Goal: Task Accomplishment & Management: Manage account settings

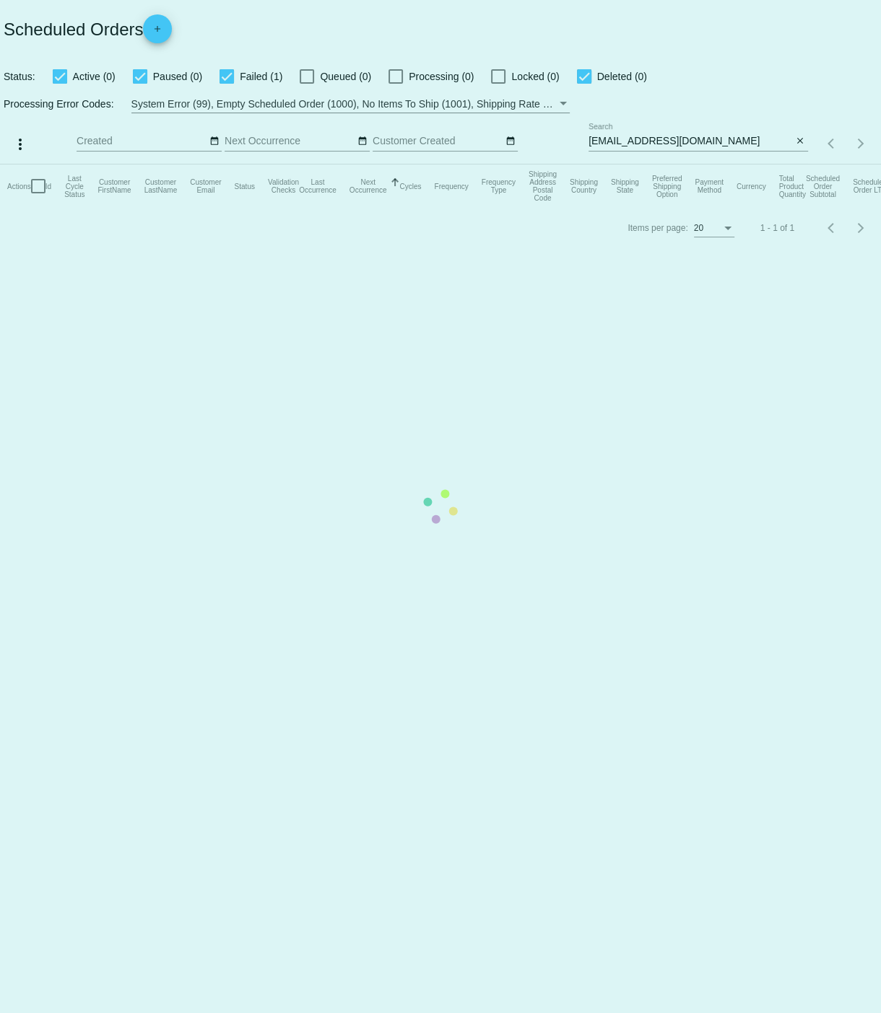
drag, startPoint x: 678, startPoint y: 149, endPoint x: 637, endPoint y: 143, distance: 41.5
click at [677, 165] on mat-table "Actions Id Last Cycle Status Customer FirstName Customer LastName Customer Emai…" at bounding box center [440, 186] width 881 height 43
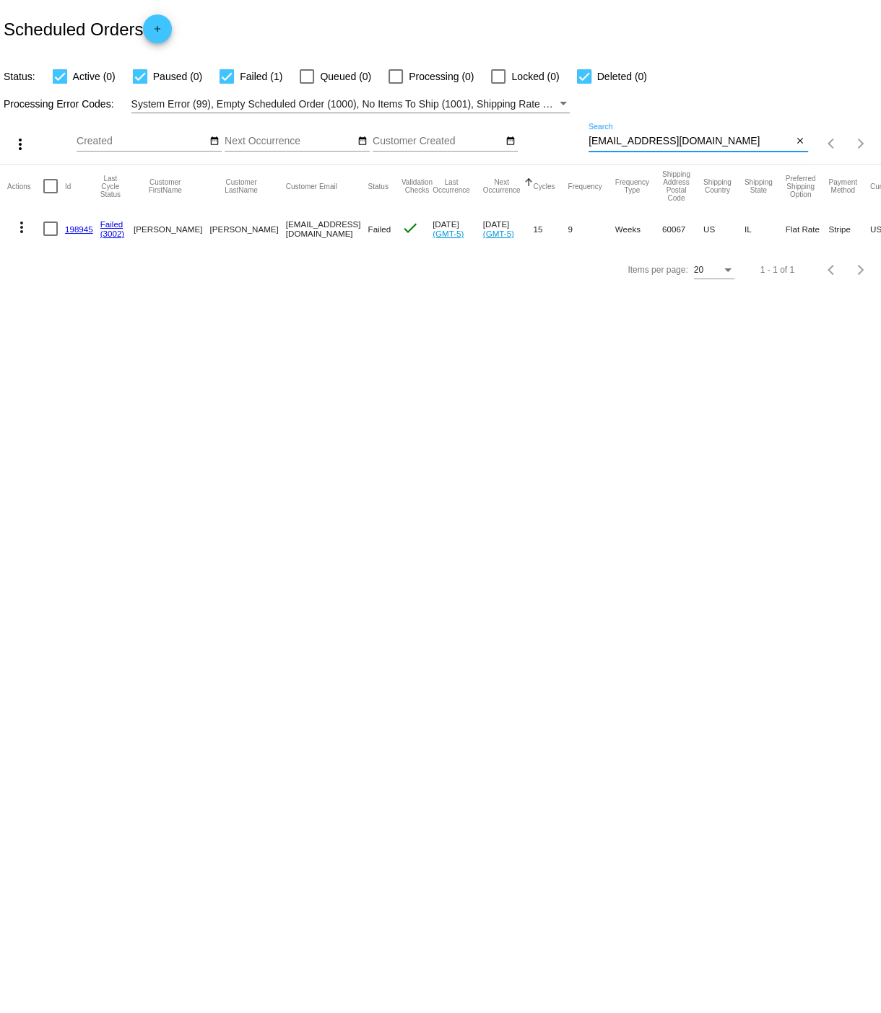
drag, startPoint x: 606, startPoint y: 139, endPoint x: 702, endPoint y: 143, distance: 96.1
click at [702, 143] on input "[EMAIL_ADDRESS][DOMAIN_NAME]" at bounding box center [690, 142] width 204 height 12
drag, startPoint x: 751, startPoint y: 139, endPoint x: 728, endPoint y: 134, distance: 23.6
click at [751, 139] on input "[EMAIL_ADDRESS][DOMAIN_NAME]" at bounding box center [690, 142] width 204 height 12
drag, startPoint x: 721, startPoint y: 139, endPoint x: 587, endPoint y: 141, distance: 134.3
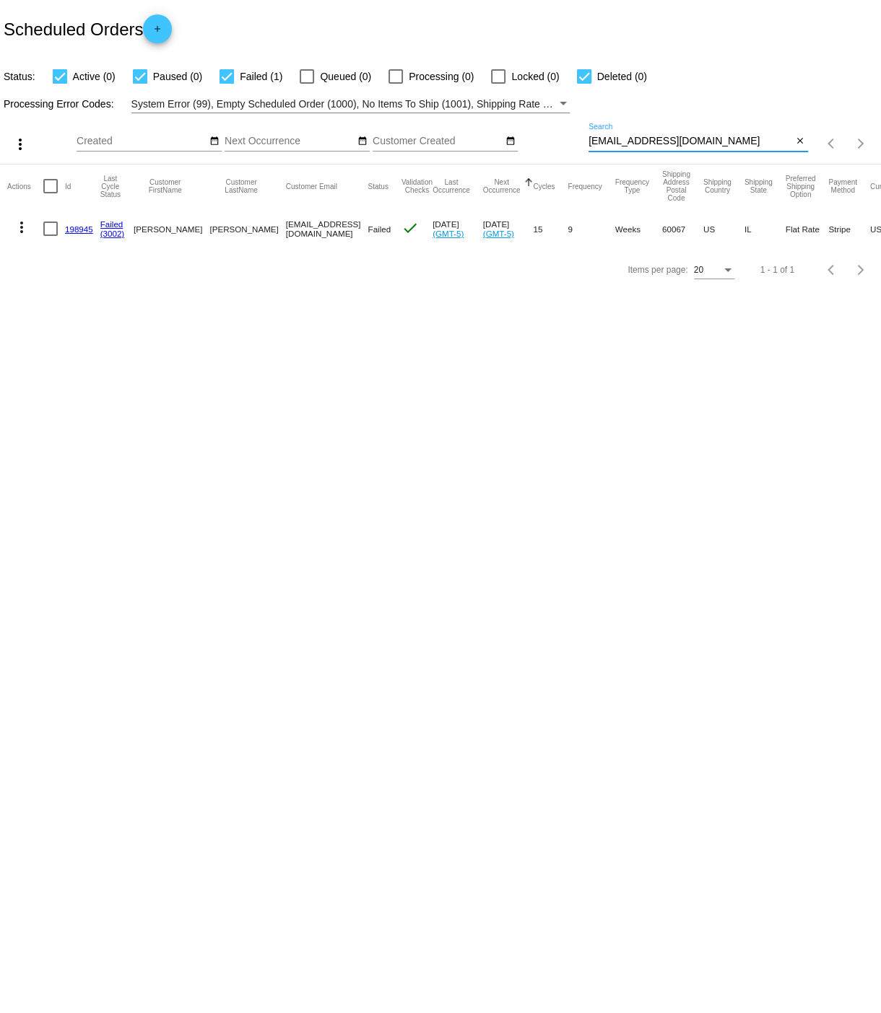
click at [588, 141] on input "[EMAIL_ADDRESS][DOMAIN_NAME]" at bounding box center [690, 142] width 204 height 12
paste input "[EMAIL_ADDRESS][DOMAIN_NAME]"
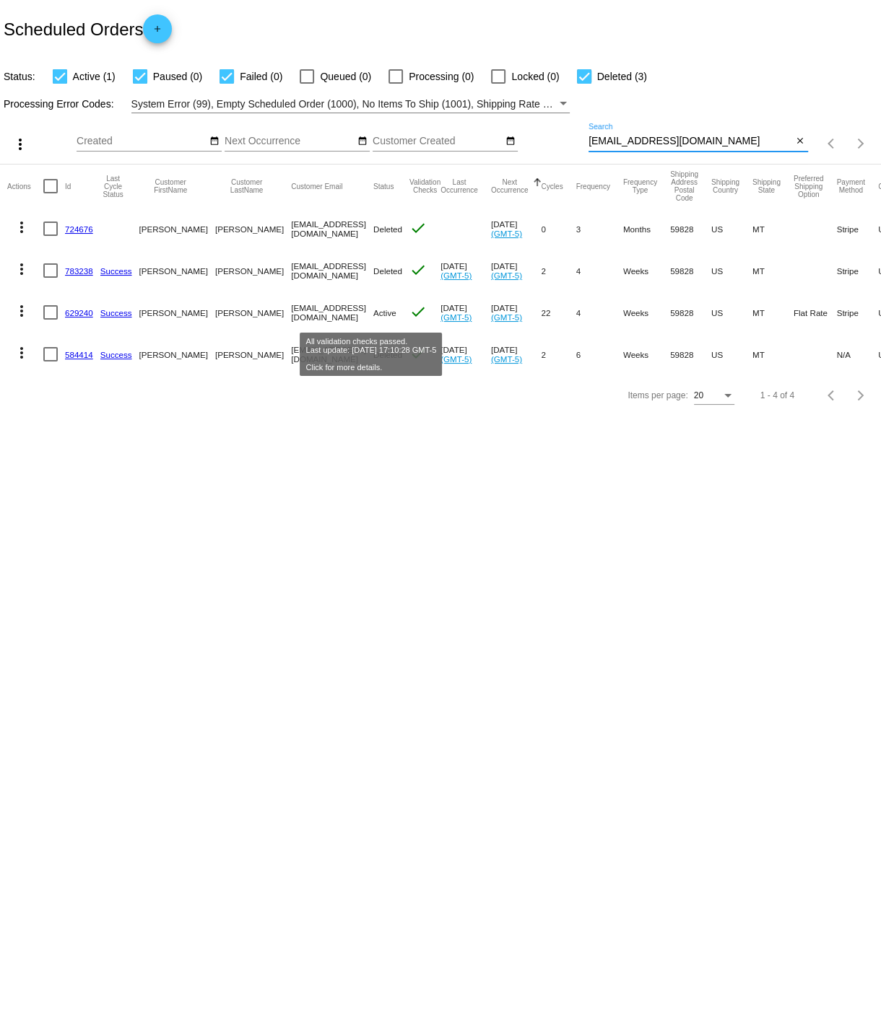
scroll to position [0, 1]
type input "[EMAIL_ADDRESS][DOMAIN_NAME]"
click at [79, 313] on link "629240" at bounding box center [78, 312] width 28 height 9
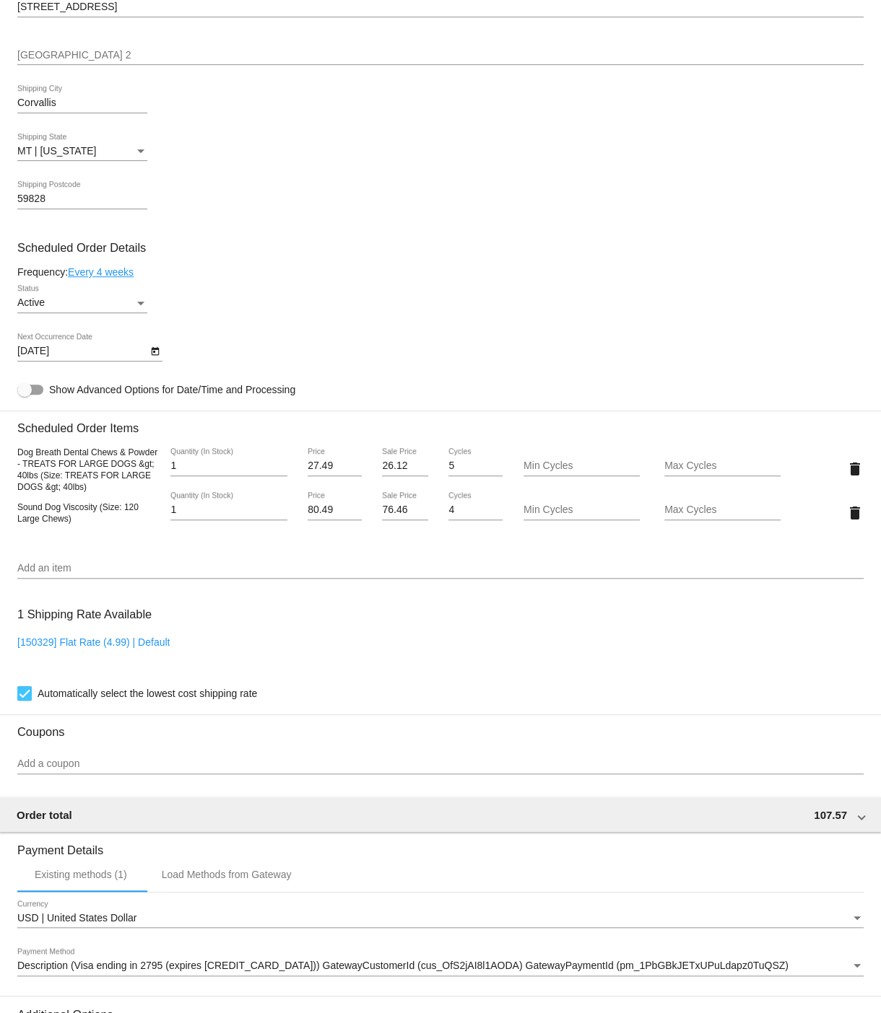
scroll to position [561, 0]
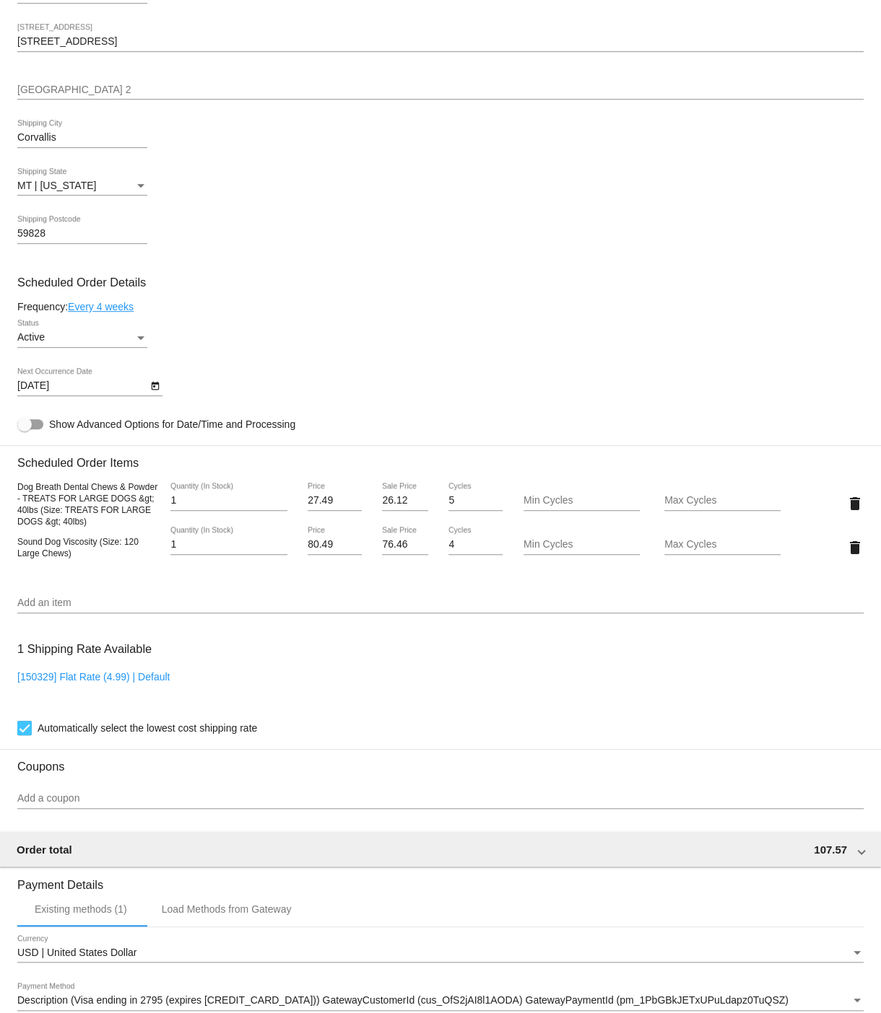
click at [115, 313] on link "Every 4 weeks" at bounding box center [101, 307] width 66 height 12
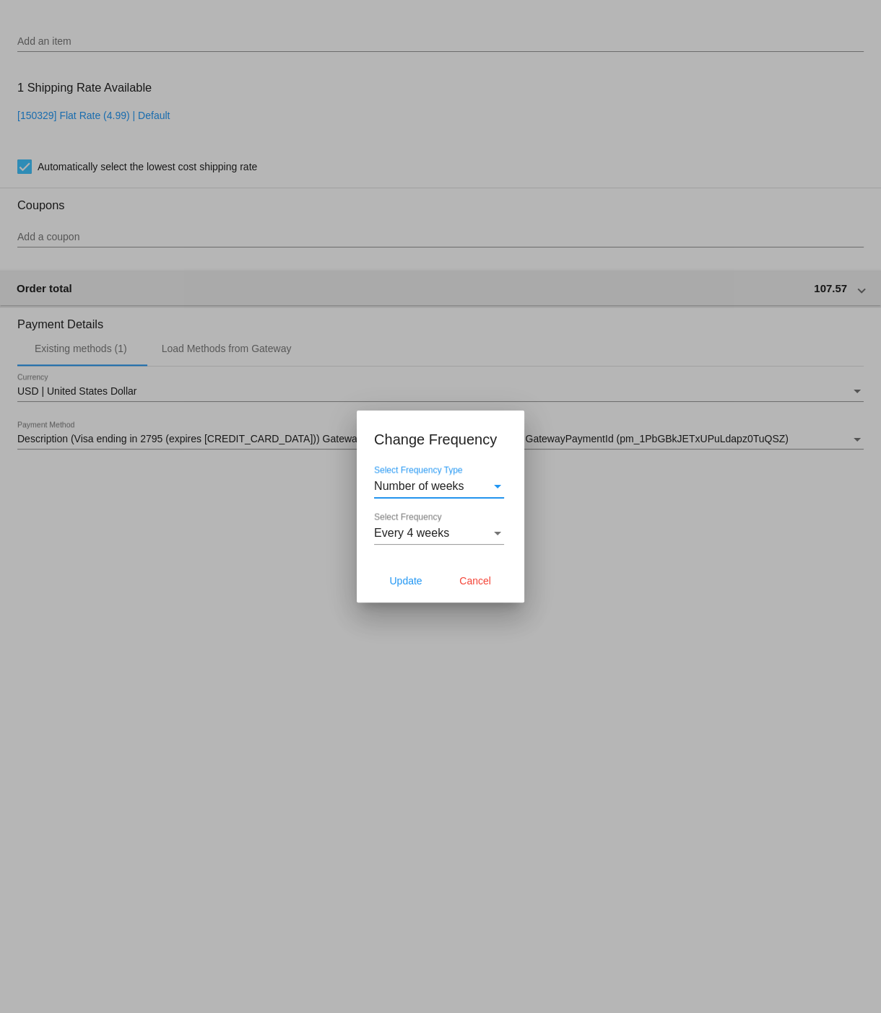
click at [498, 534] on div "Select Frequency" at bounding box center [497, 534] width 7 height 4
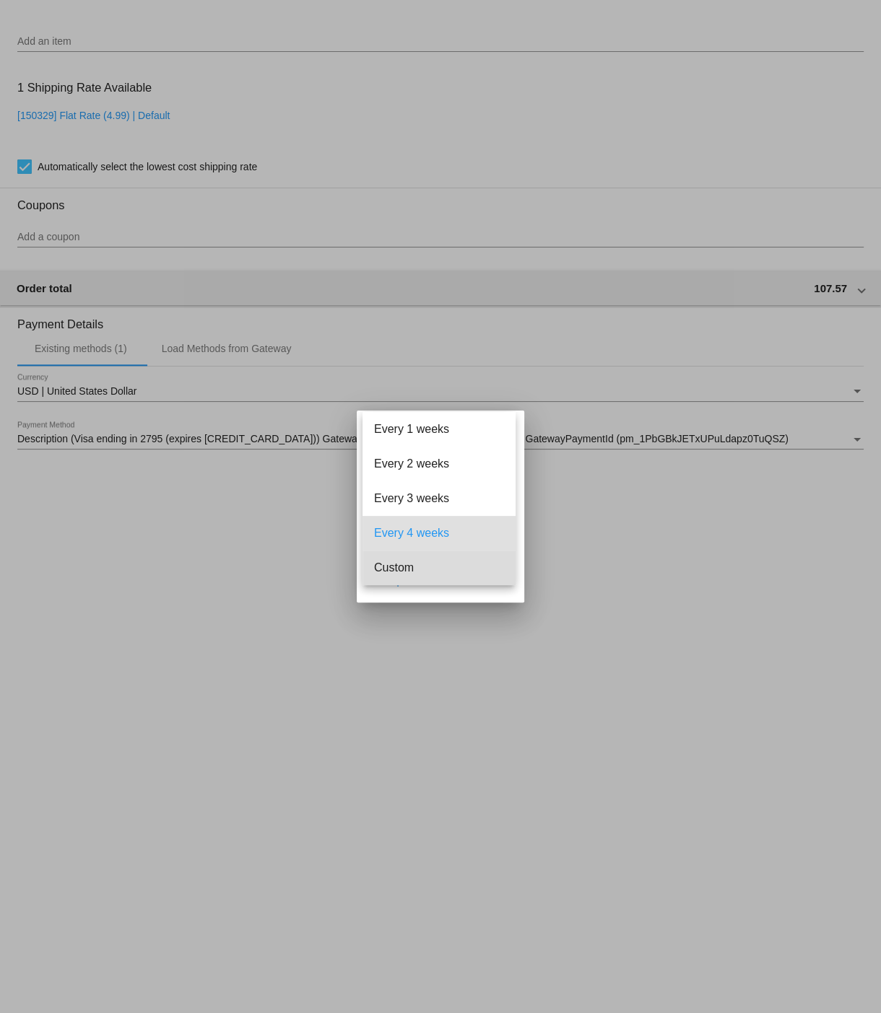
click at [407, 569] on span "Custom" at bounding box center [439, 568] width 130 height 35
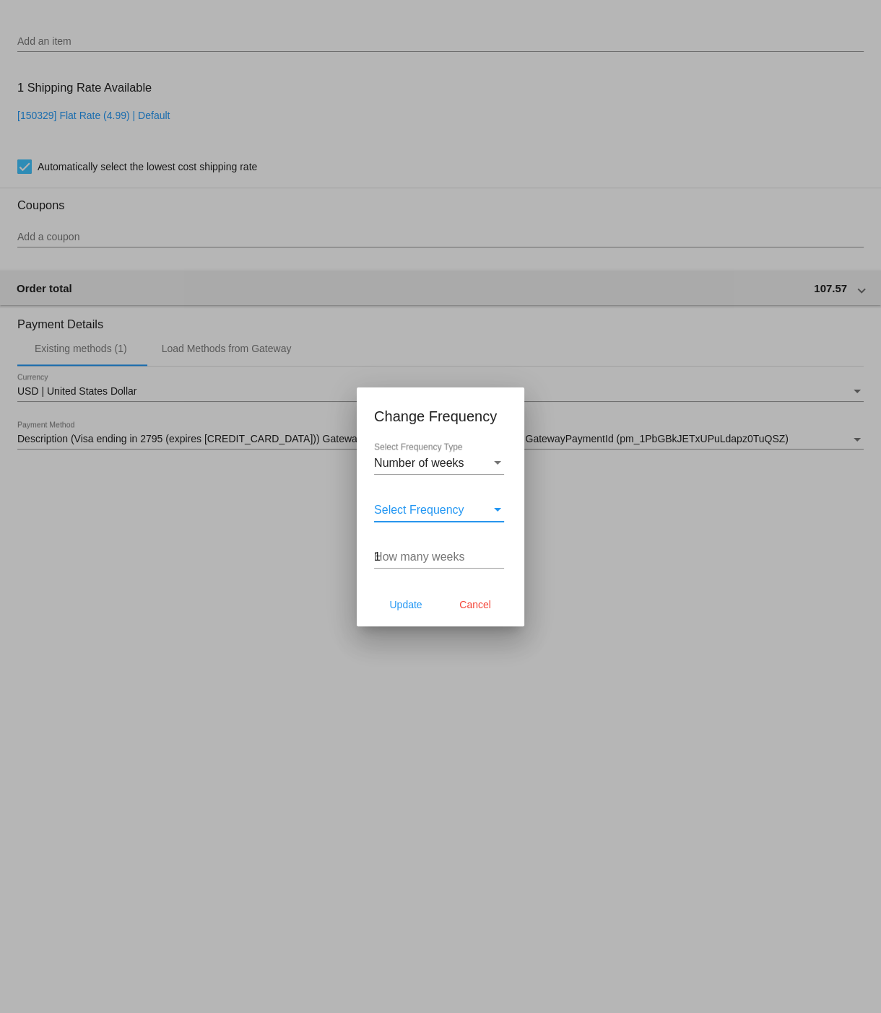
click at [497, 554] on input "1" at bounding box center [439, 557] width 130 height 13
click at [497, 554] on input "2" at bounding box center [439, 557] width 130 height 13
click at [497, 554] on input "3" at bounding box center [439, 557] width 130 height 13
click at [497, 554] on input "4" at bounding box center [439, 557] width 130 height 13
type input "5"
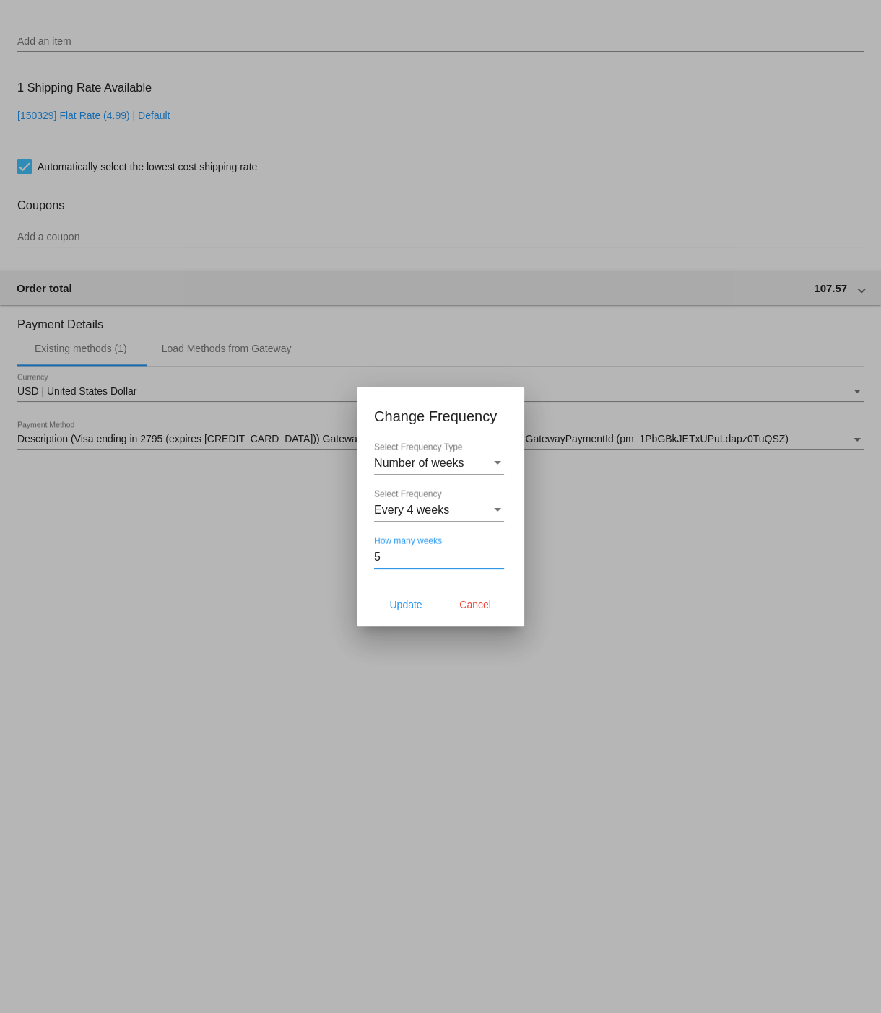
click at [497, 554] on input "5" at bounding box center [439, 557] width 130 height 13
click at [419, 608] on span "Update" at bounding box center [405, 605] width 32 height 12
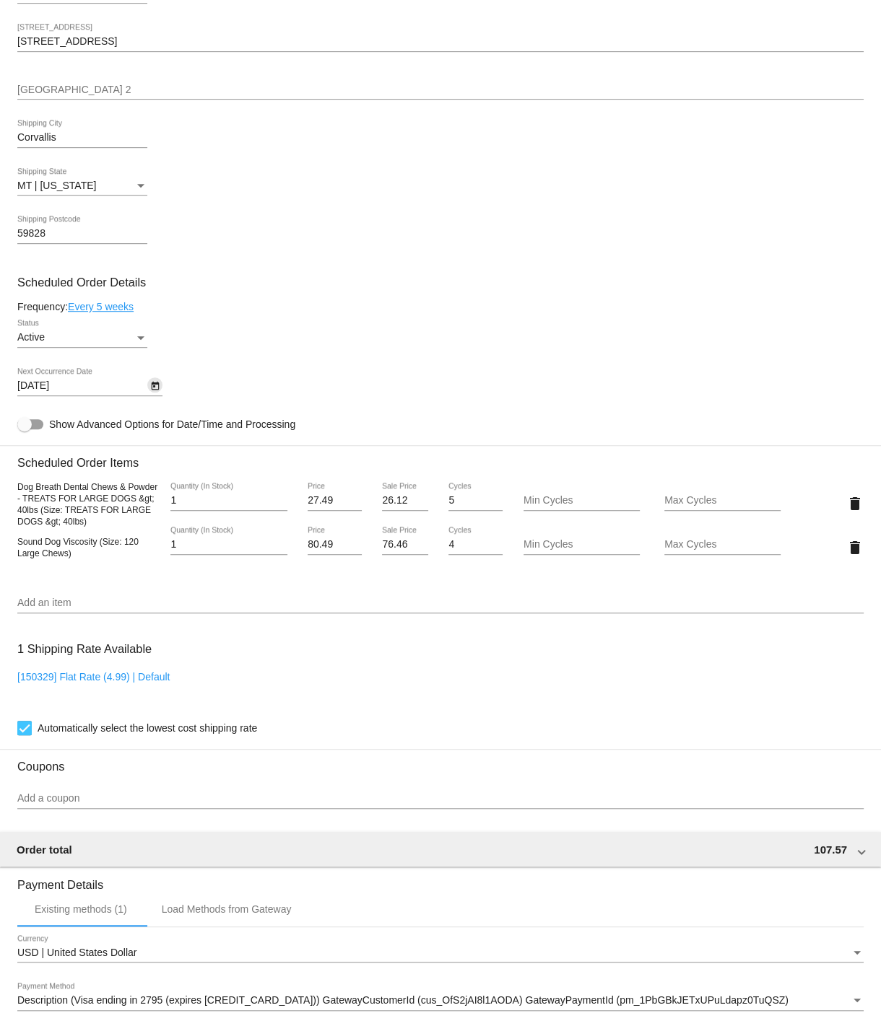
click at [154, 395] on icon "Open calendar" at bounding box center [155, 385] width 10 height 17
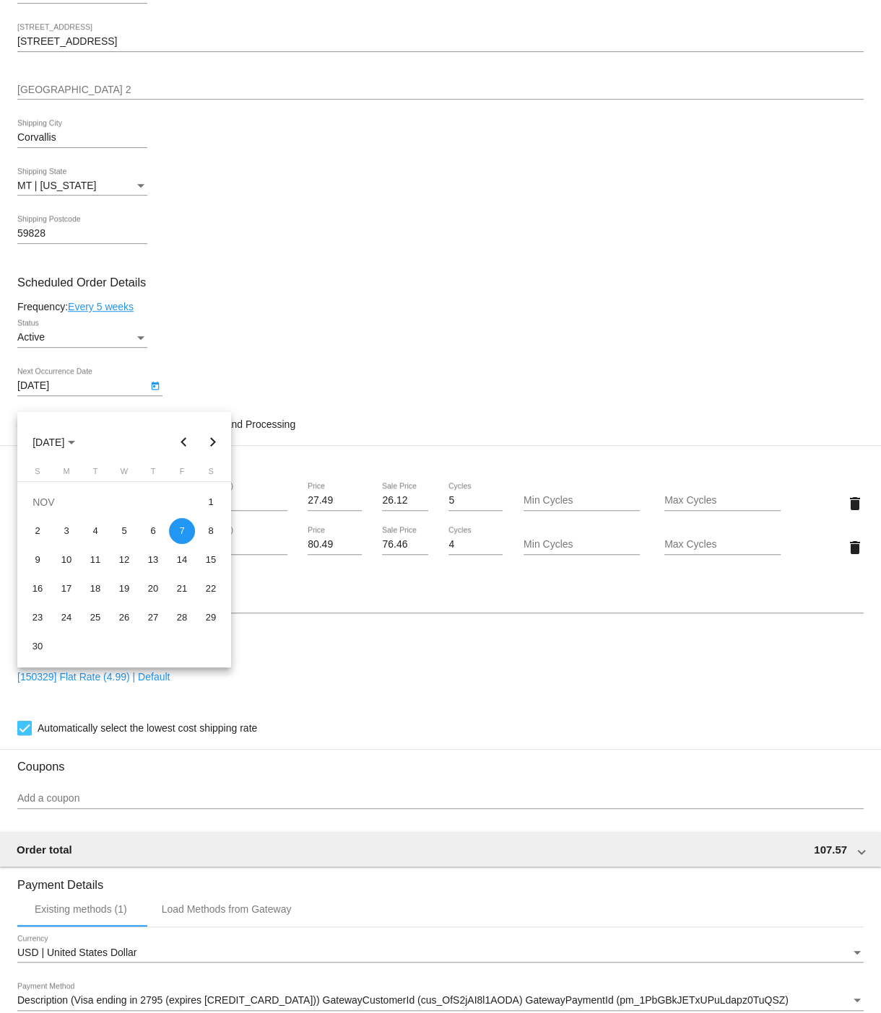
click at [185, 443] on button "Previous month" at bounding box center [184, 442] width 29 height 29
click at [66, 561] on div "13" at bounding box center [66, 560] width 26 height 26
type input "[DATE]"
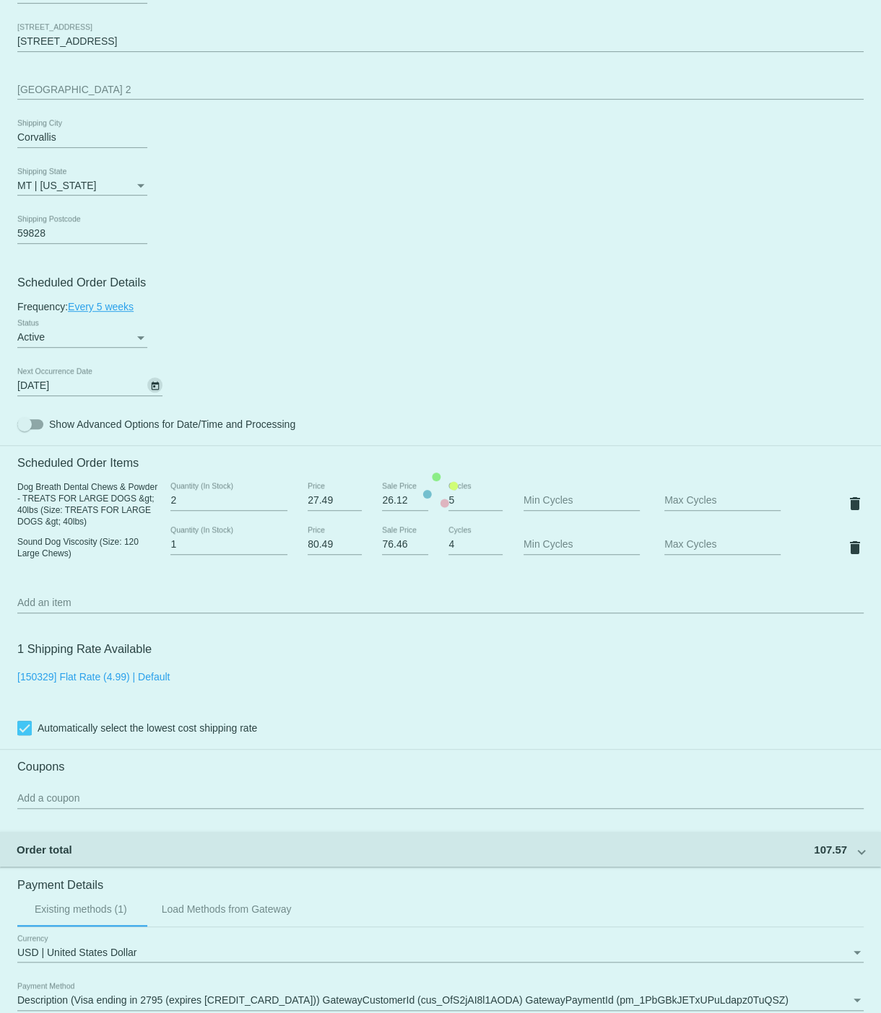
type input "2"
click at [282, 507] on input "2" at bounding box center [228, 501] width 116 height 12
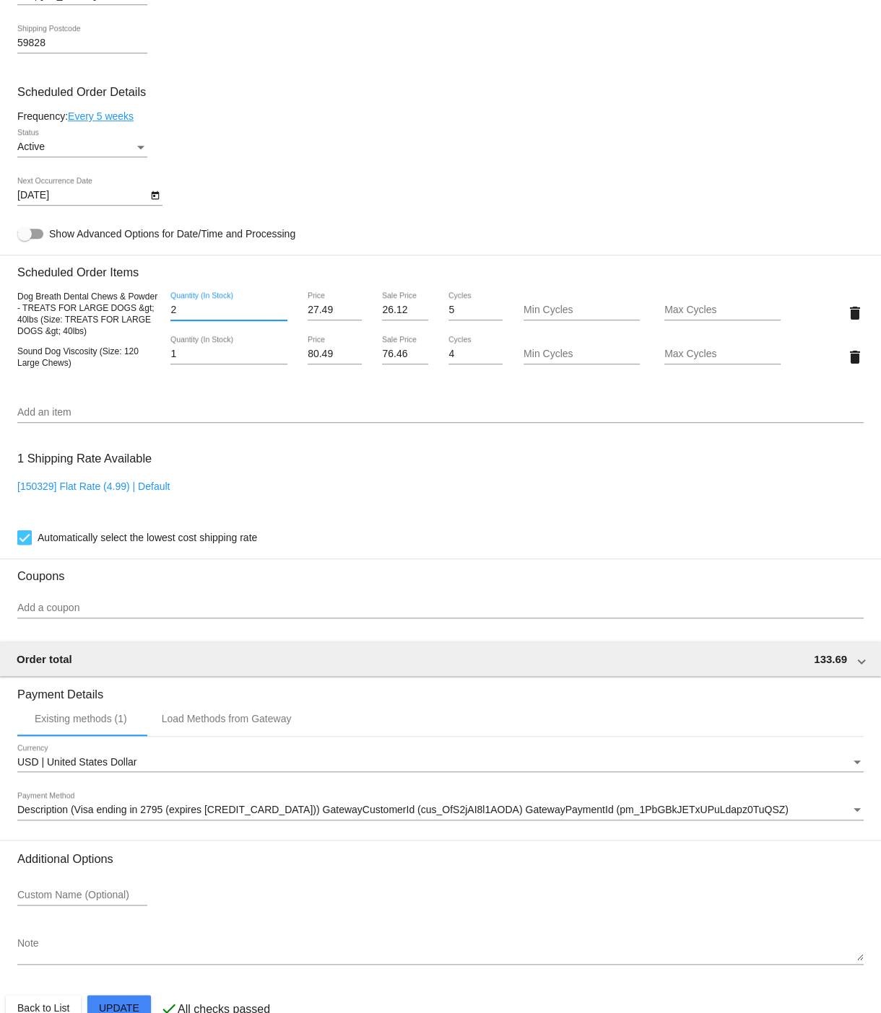
scroll to position [810, 0]
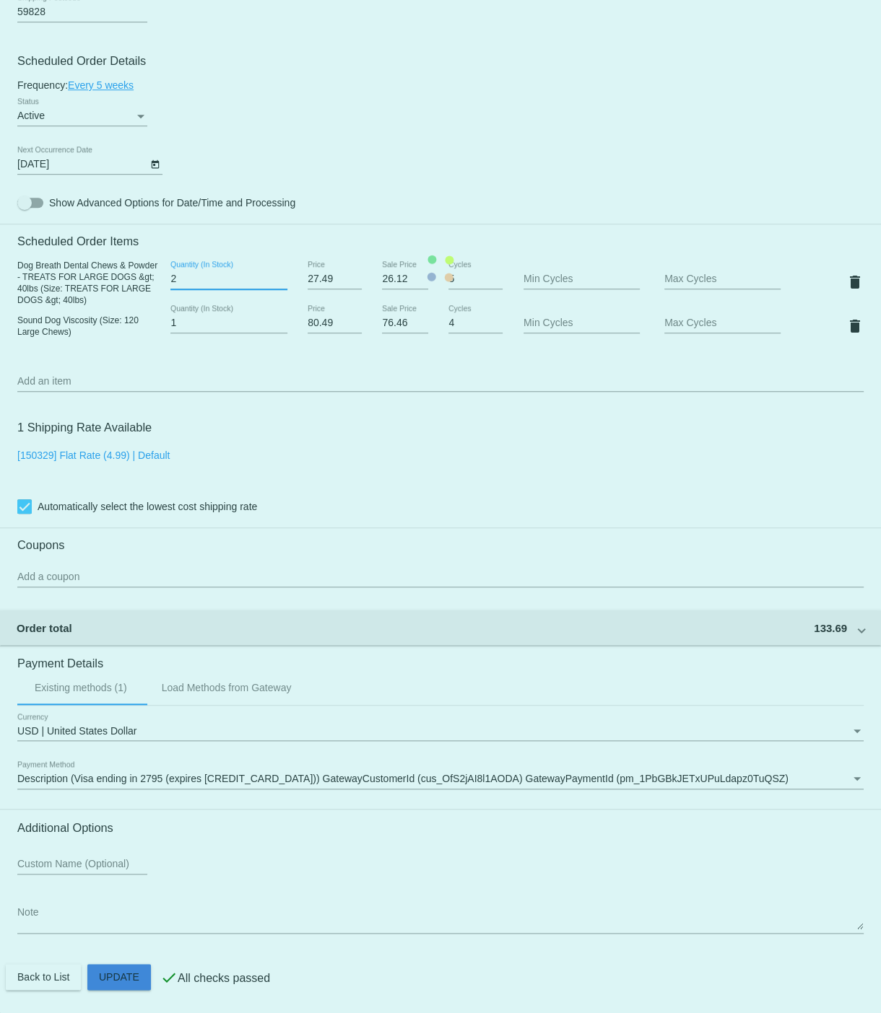
click at [117, 979] on mat-card "Customer 3661848: [PERSON_NAME] [EMAIL_ADDRESS][DOMAIN_NAME] Customer Shipping …" at bounding box center [440, 269] width 881 height 1490
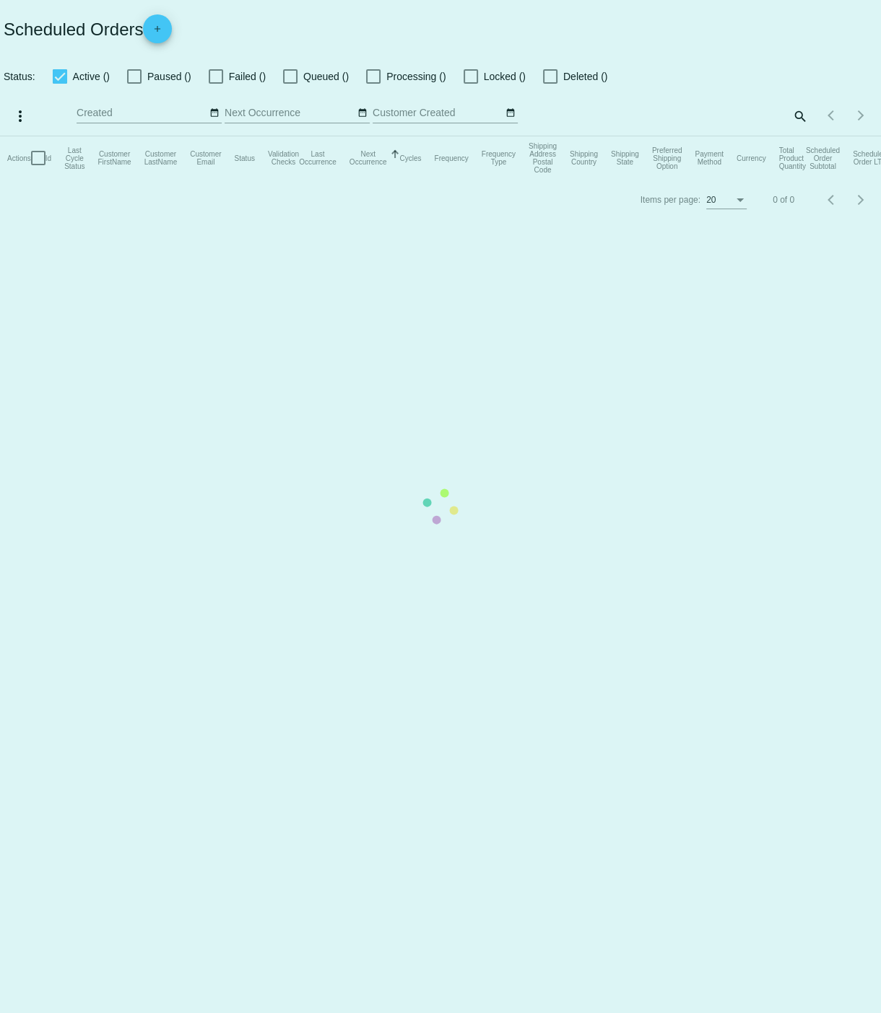
checkbox input "true"
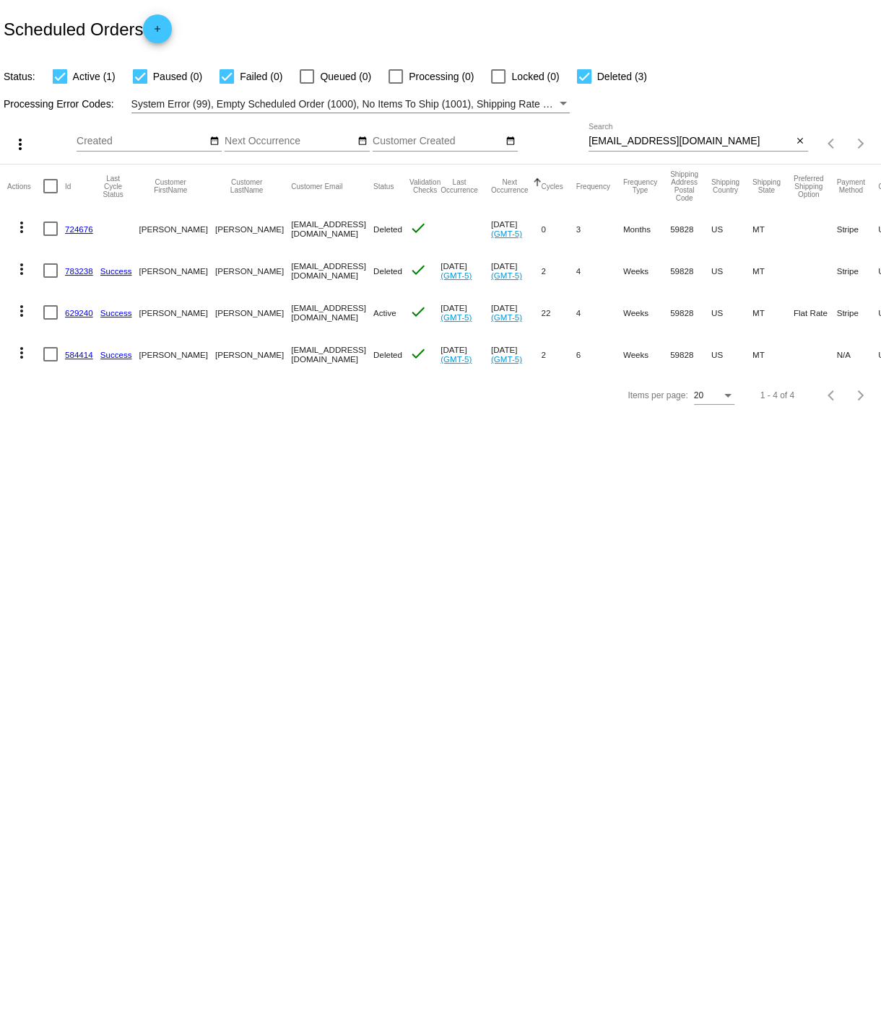
click at [79, 313] on link "629240" at bounding box center [79, 312] width 28 height 9
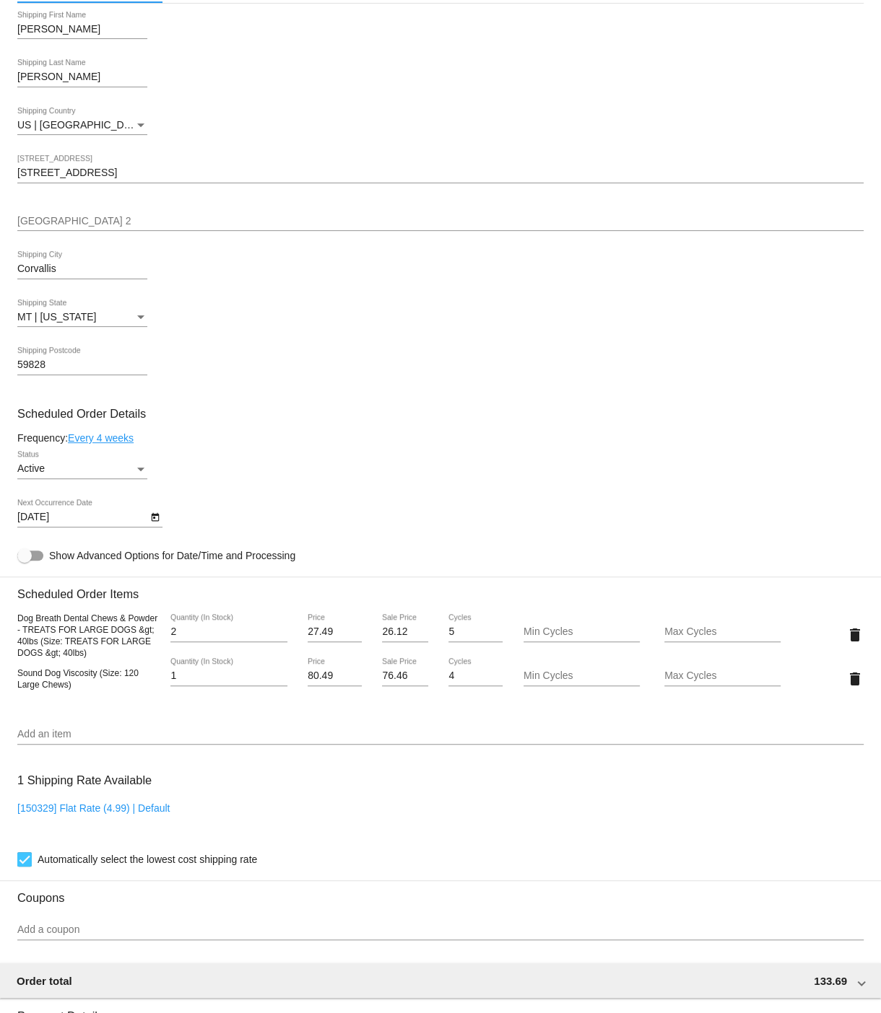
scroll to position [430, 0]
click at [119, 443] on link "Every 4 weeks" at bounding box center [101, 438] width 66 height 12
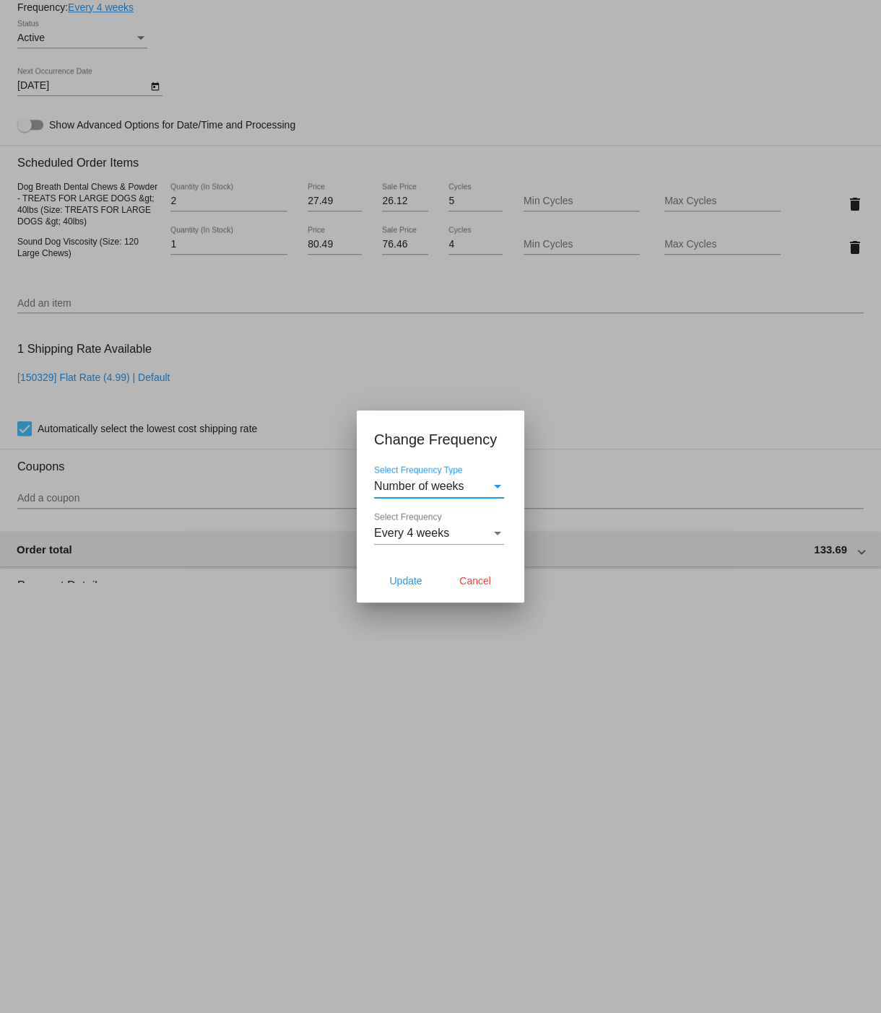
click at [409, 533] on span "Every 4 weeks" at bounding box center [411, 533] width 75 height 12
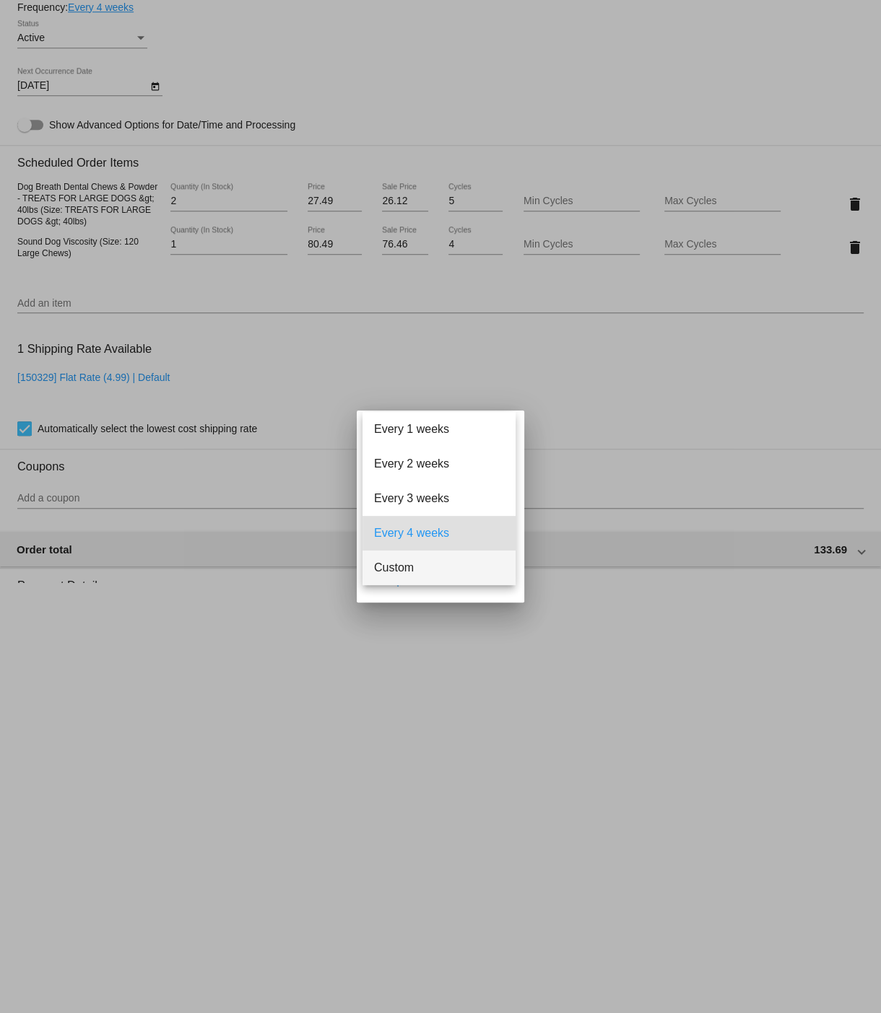
click at [420, 564] on span "Custom" at bounding box center [439, 568] width 130 height 35
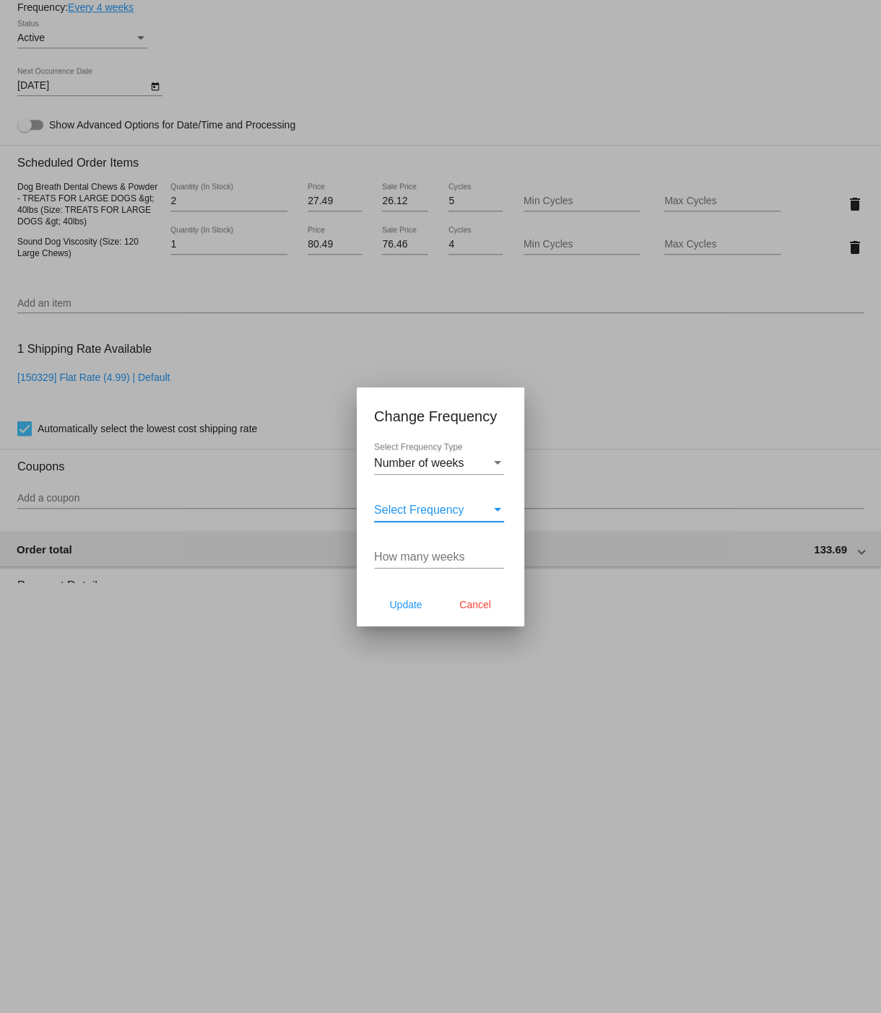
click at [456, 559] on input "How many weeks" at bounding box center [439, 557] width 130 height 13
click at [495, 552] on input "1" at bounding box center [439, 557] width 130 height 13
click at [496, 552] on input "2" at bounding box center [439, 557] width 130 height 13
click at [496, 552] on input "3" at bounding box center [439, 557] width 130 height 13
click at [496, 552] on input "4" at bounding box center [439, 557] width 130 height 13
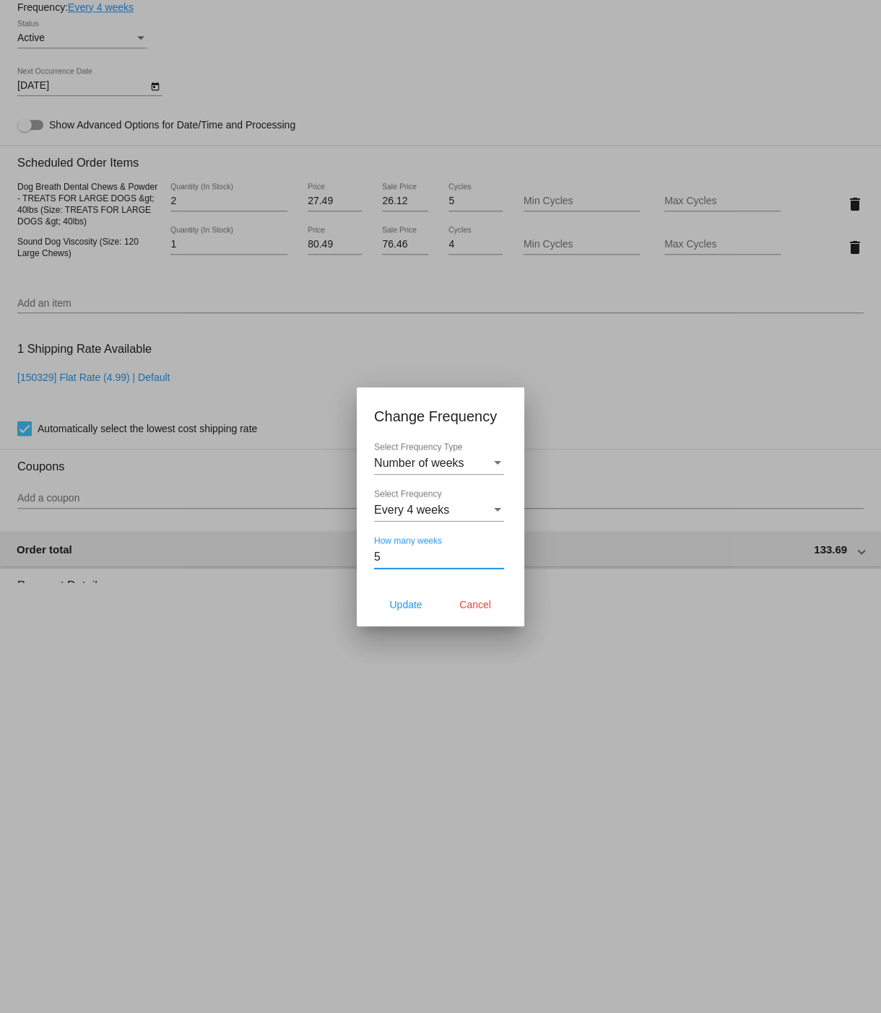
type input "5"
click at [496, 552] on input "5" at bounding box center [439, 557] width 130 height 13
click at [395, 606] on span "Update" at bounding box center [405, 605] width 32 height 12
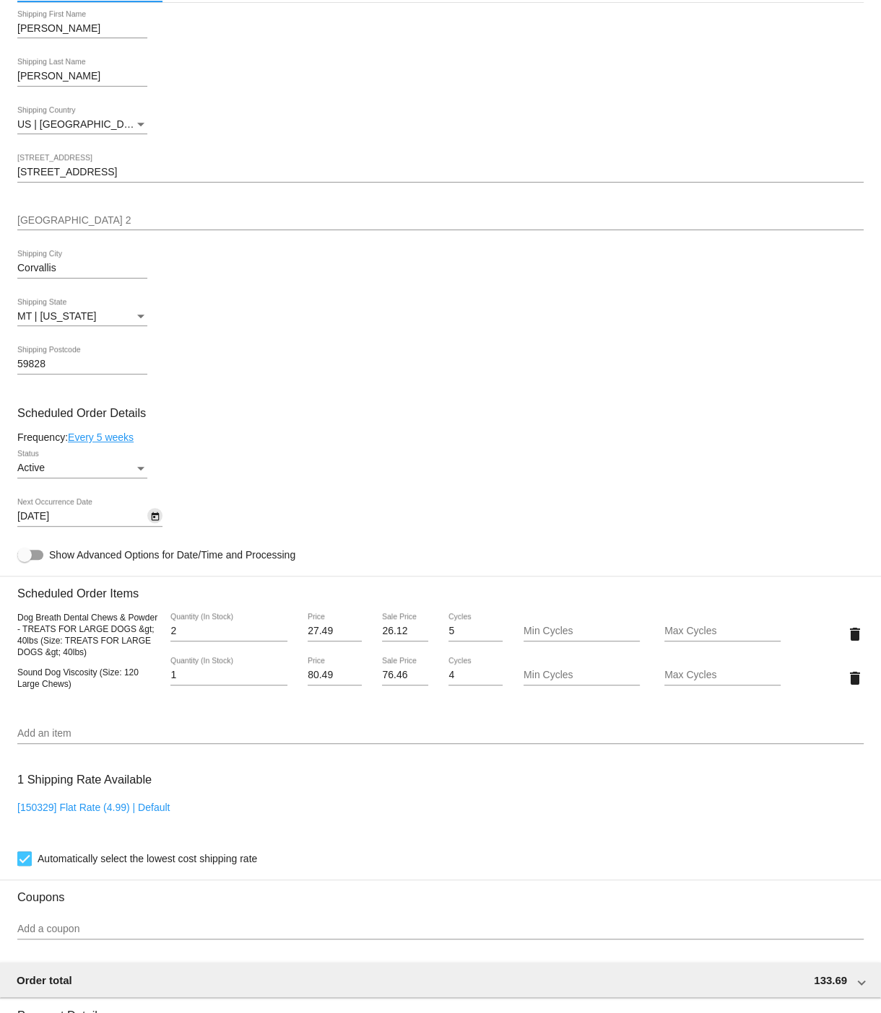
click at [155, 521] on icon "Open calendar" at bounding box center [155, 516] width 8 height 9
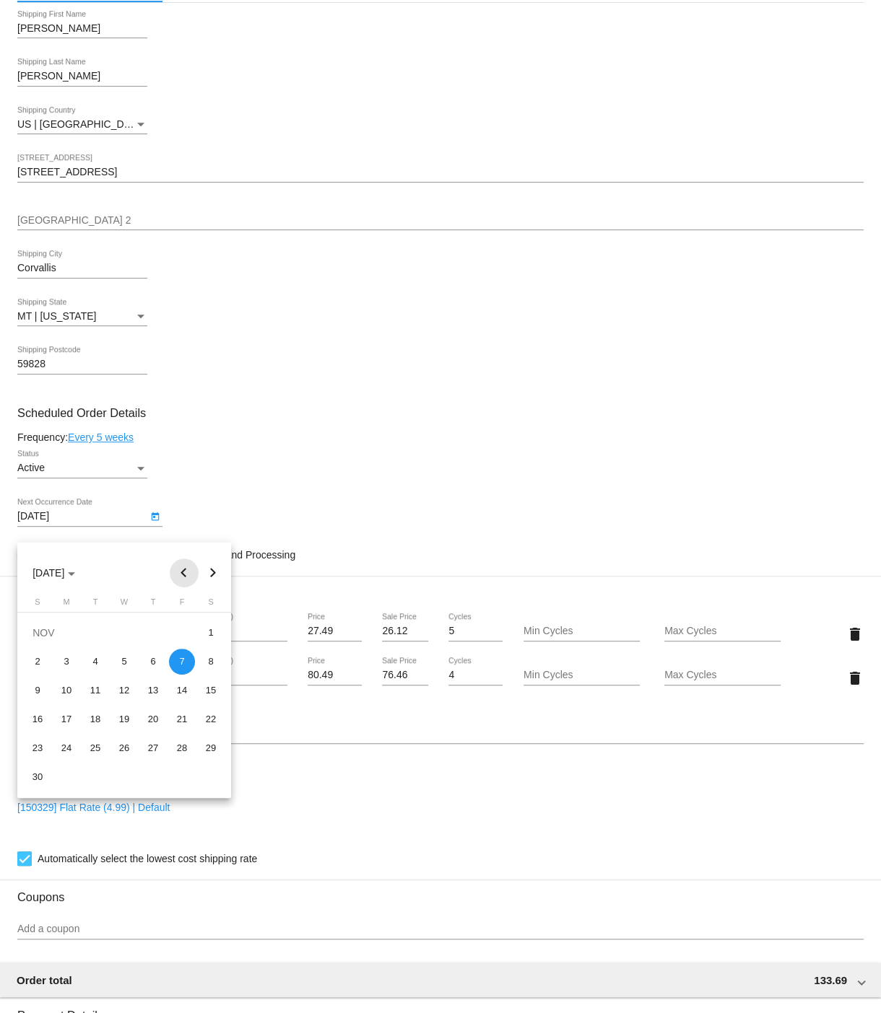
click at [181, 572] on button "Previous month" at bounding box center [184, 573] width 29 height 29
click at [66, 690] on div "13" at bounding box center [66, 691] width 26 height 26
type input "[DATE]"
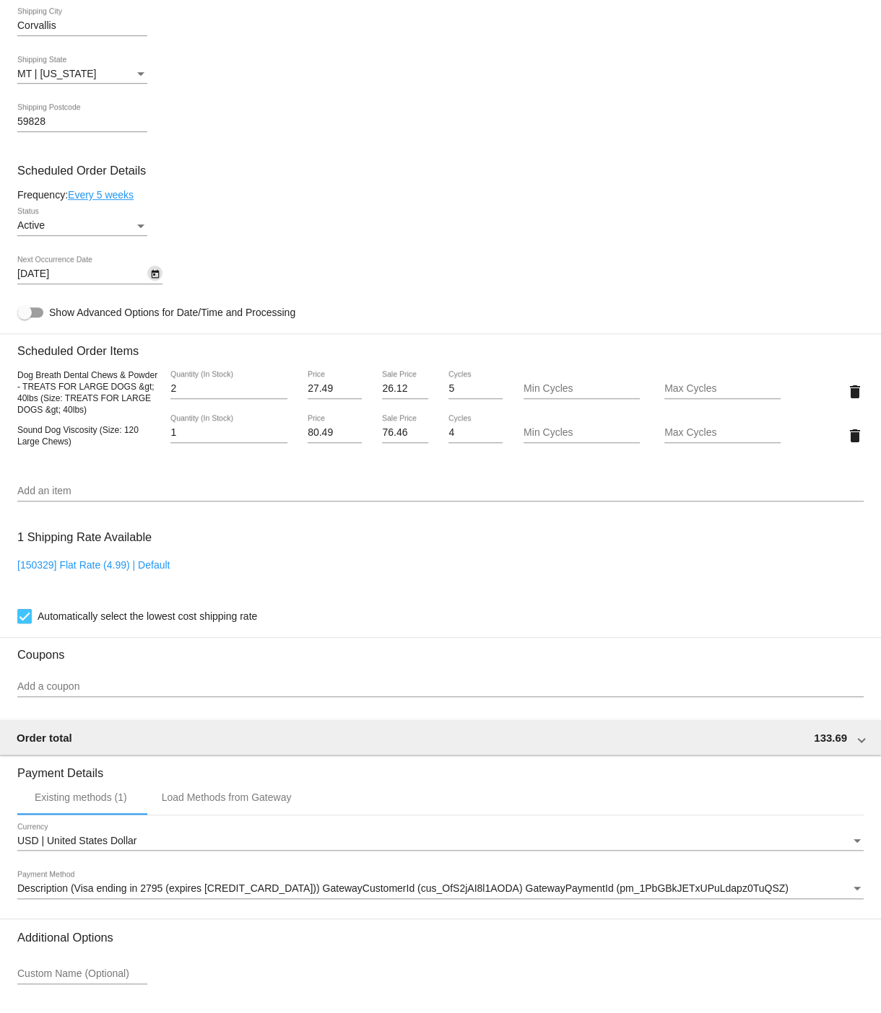
scroll to position [810, 0]
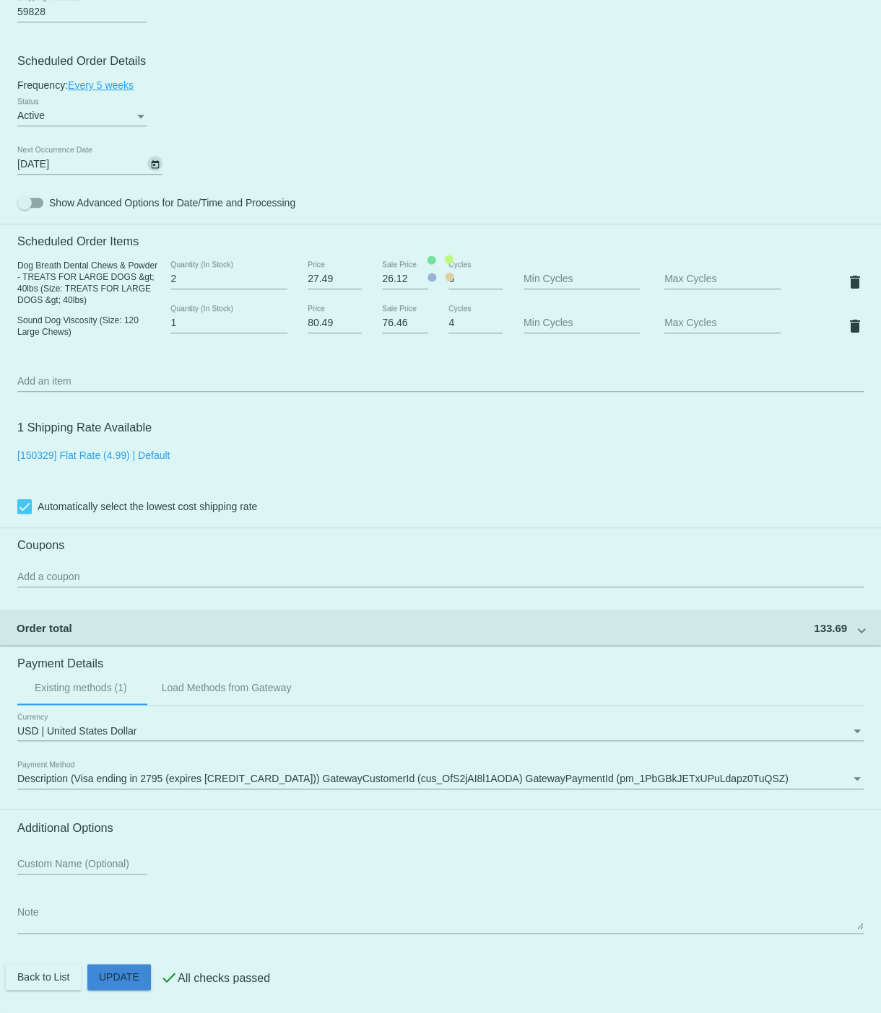
click at [136, 971] on mat-card "Customer 3661848: [PERSON_NAME] [EMAIL_ADDRESS][DOMAIN_NAME] Customer Shipping …" at bounding box center [440, 269] width 881 height 1490
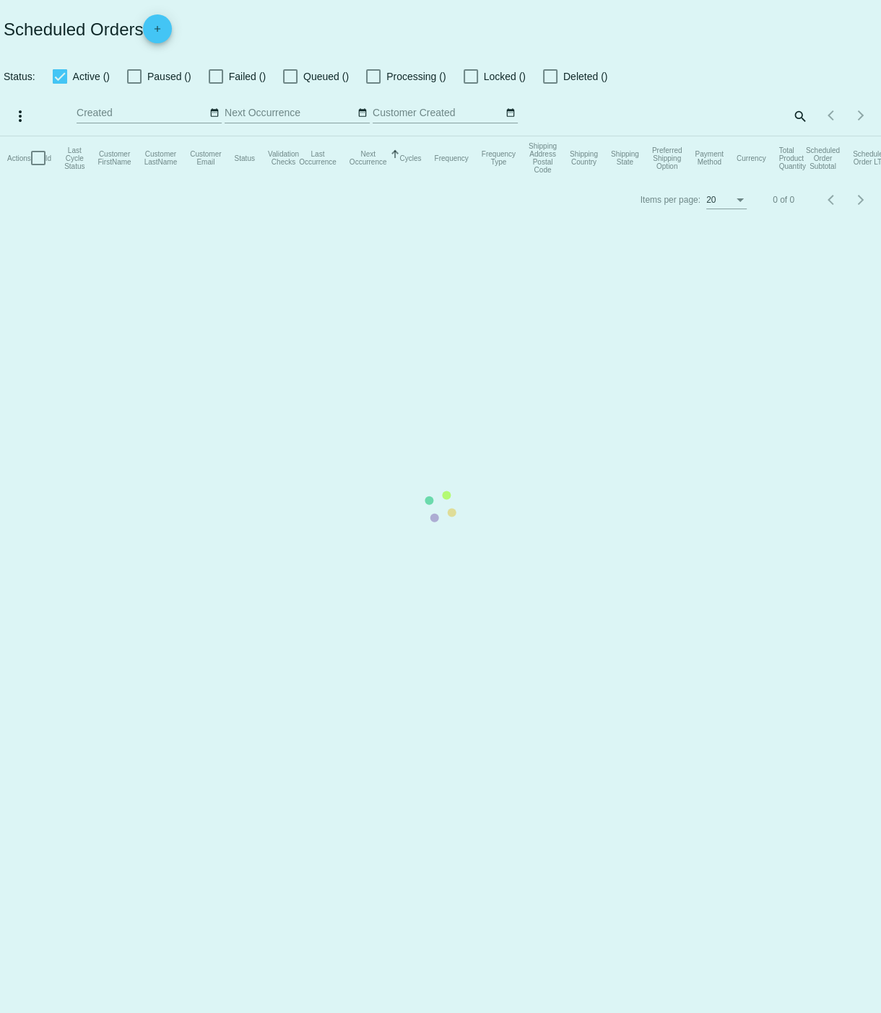
checkbox input "true"
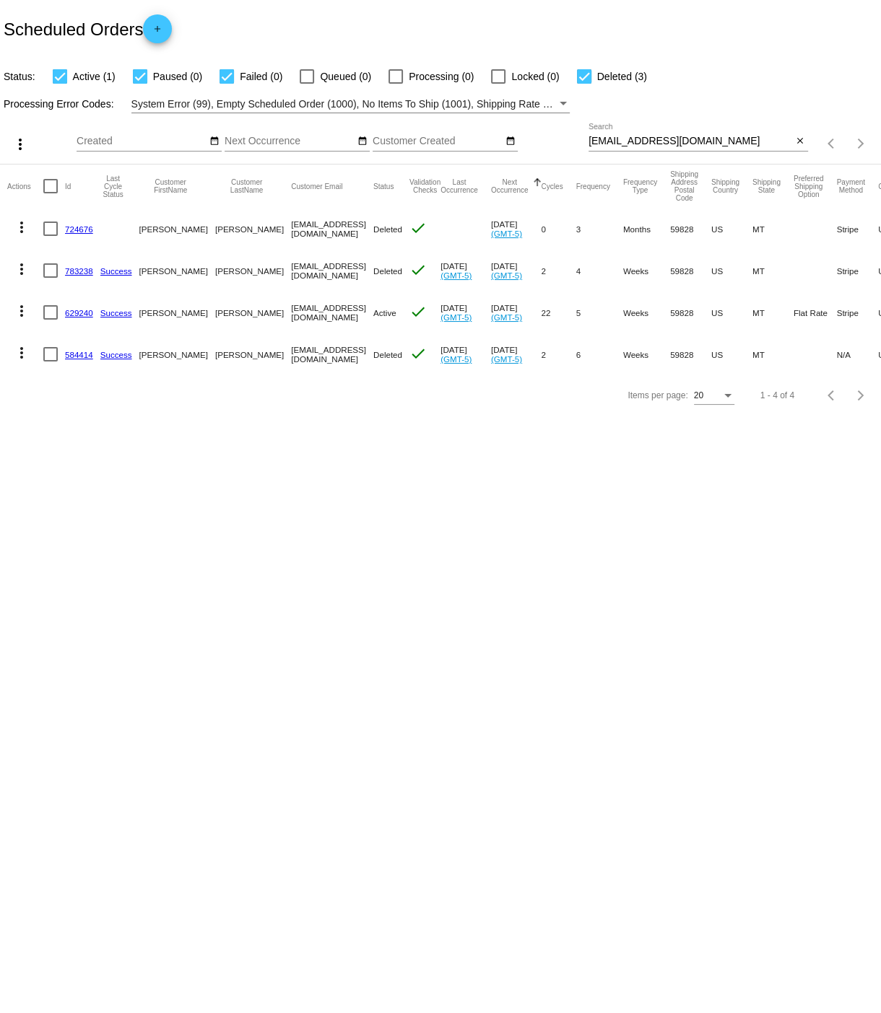
click at [71, 313] on link "629240" at bounding box center [79, 312] width 28 height 9
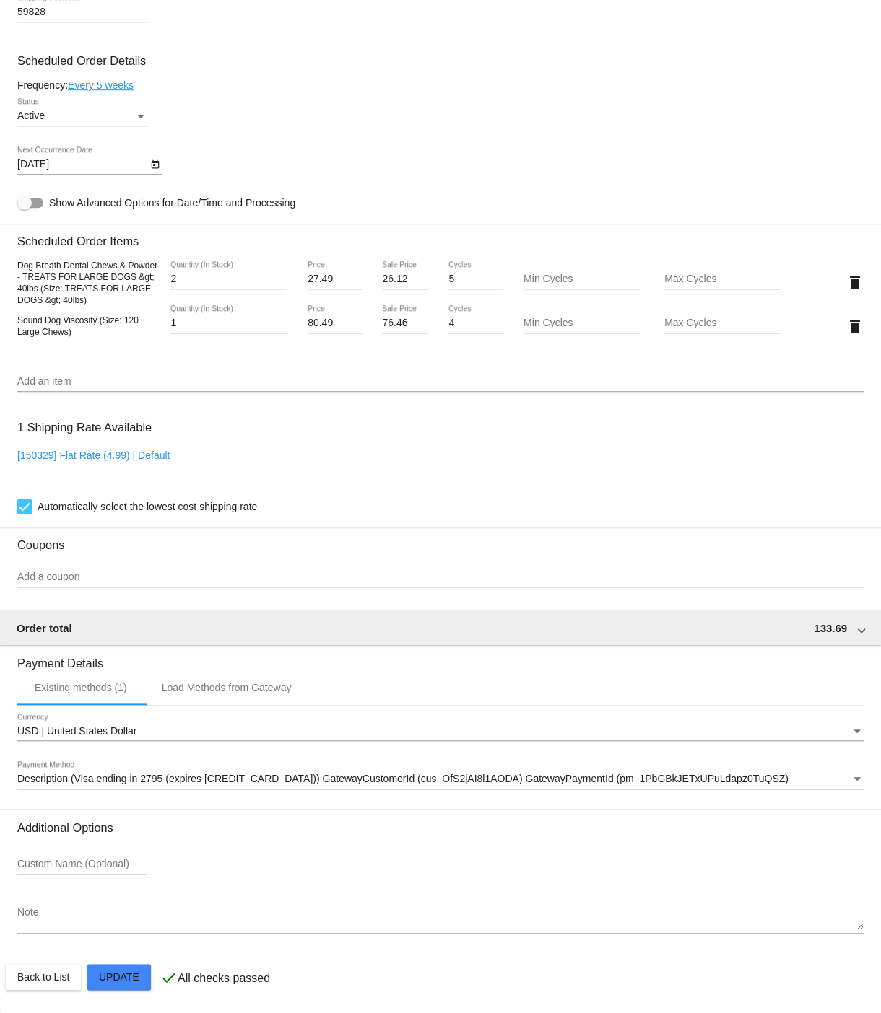
scroll to position [800, 0]
